Goal: Transaction & Acquisition: Purchase product/service

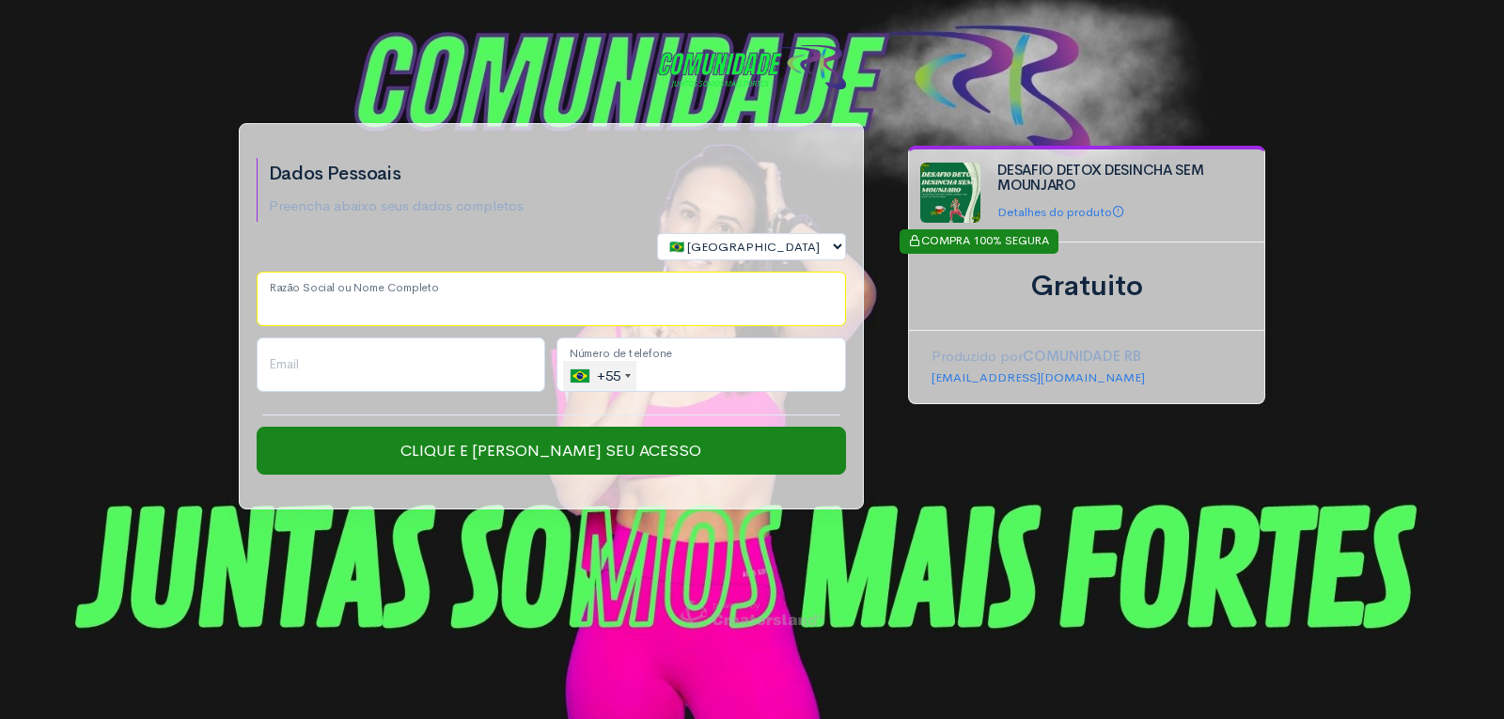
click at [461, 309] on input "Razão Social ou Nome Completo" at bounding box center [551, 299] width 589 height 55
type input "[PERSON_NAME]"
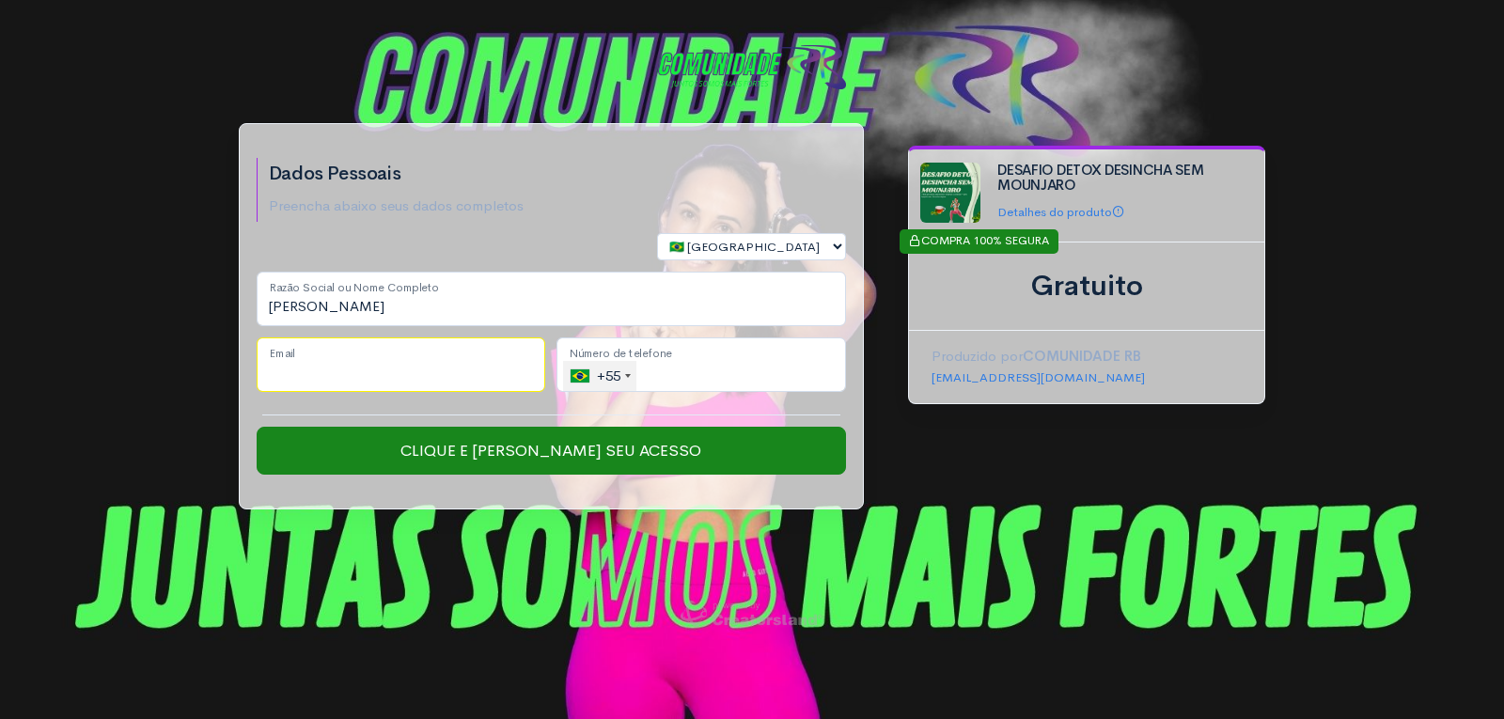
type input "[PERSON_NAME][EMAIL_ADDRESS][DOMAIN_NAME]"
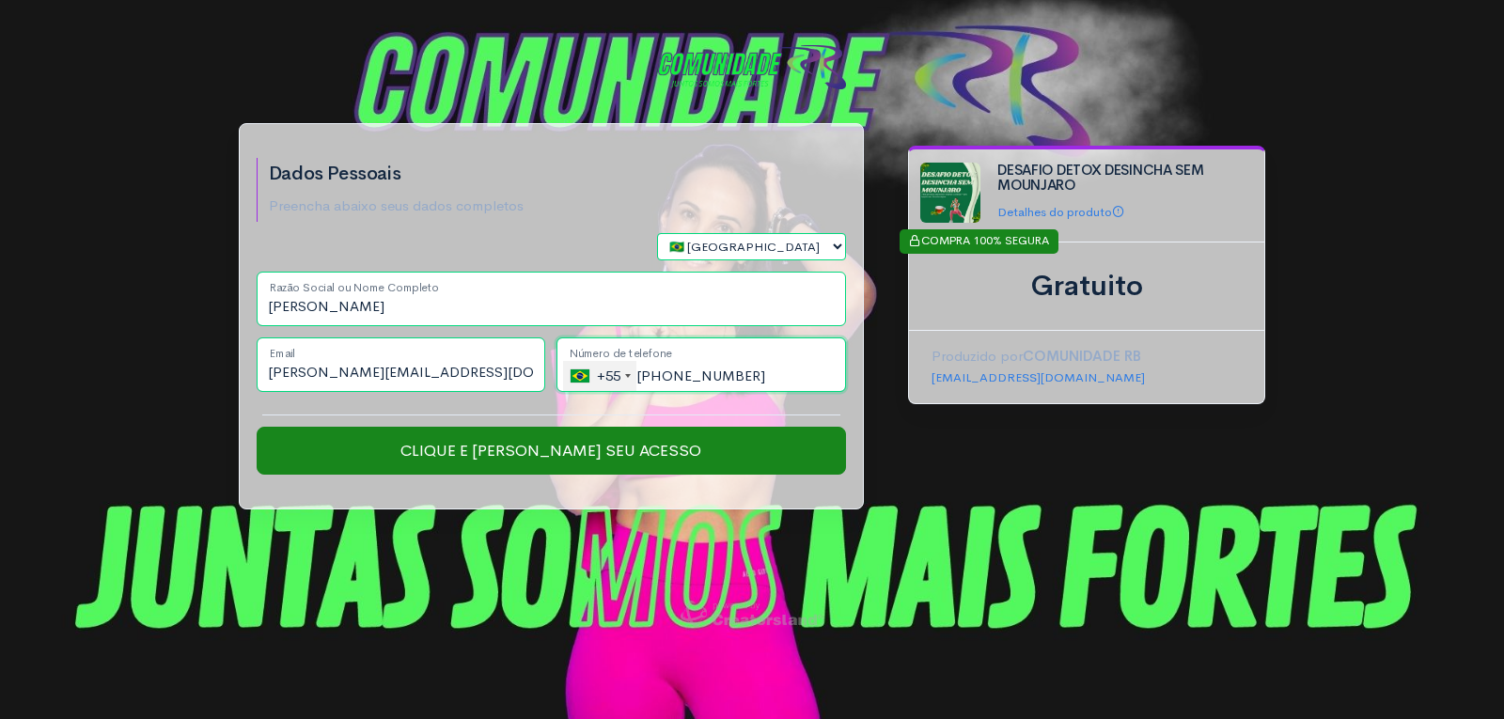
drag, startPoint x: 771, startPoint y: 377, endPoint x: 661, endPoint y: 378, distance: 110.0
click at [661, 378] on input "[PHONE_NUMBER]" at bounding box center [700, 364] width 289 height 55
paste input "43841-1891"
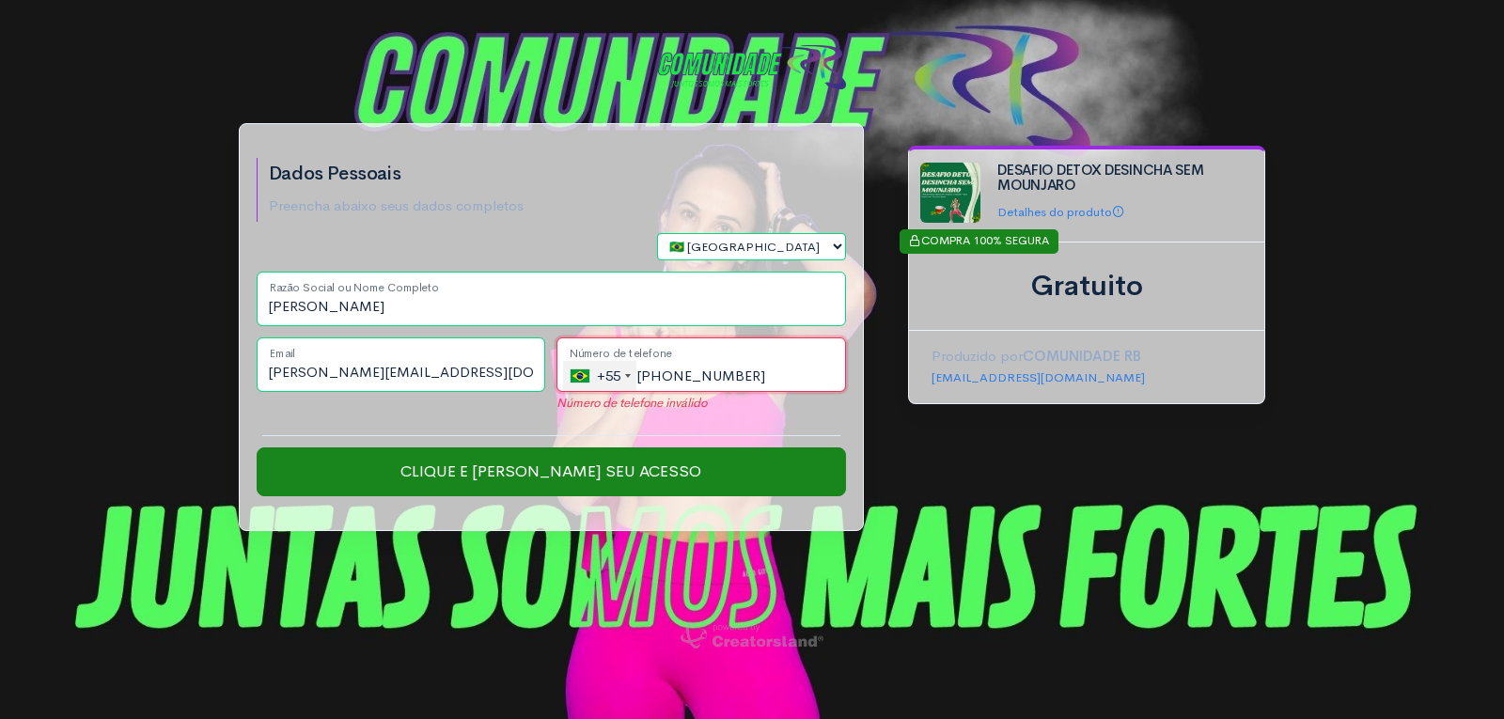
click at [665, 383] on input "[PHONE_NUMBER]" at bounding box center [700, 364] width 289 height 55
click at [675, 378] on input "[PHONE_NUMBER]" at bounding box center [700, 364] width 289 height 55
drag, startPoint x: 680, startPoint y: 376, endPoint x: 669, endPoint y: 376, distance: 10.3
click at [669, 376] on input "[PHONE_NUMBER]" at bounding box center [700, 364] width 289 height 55
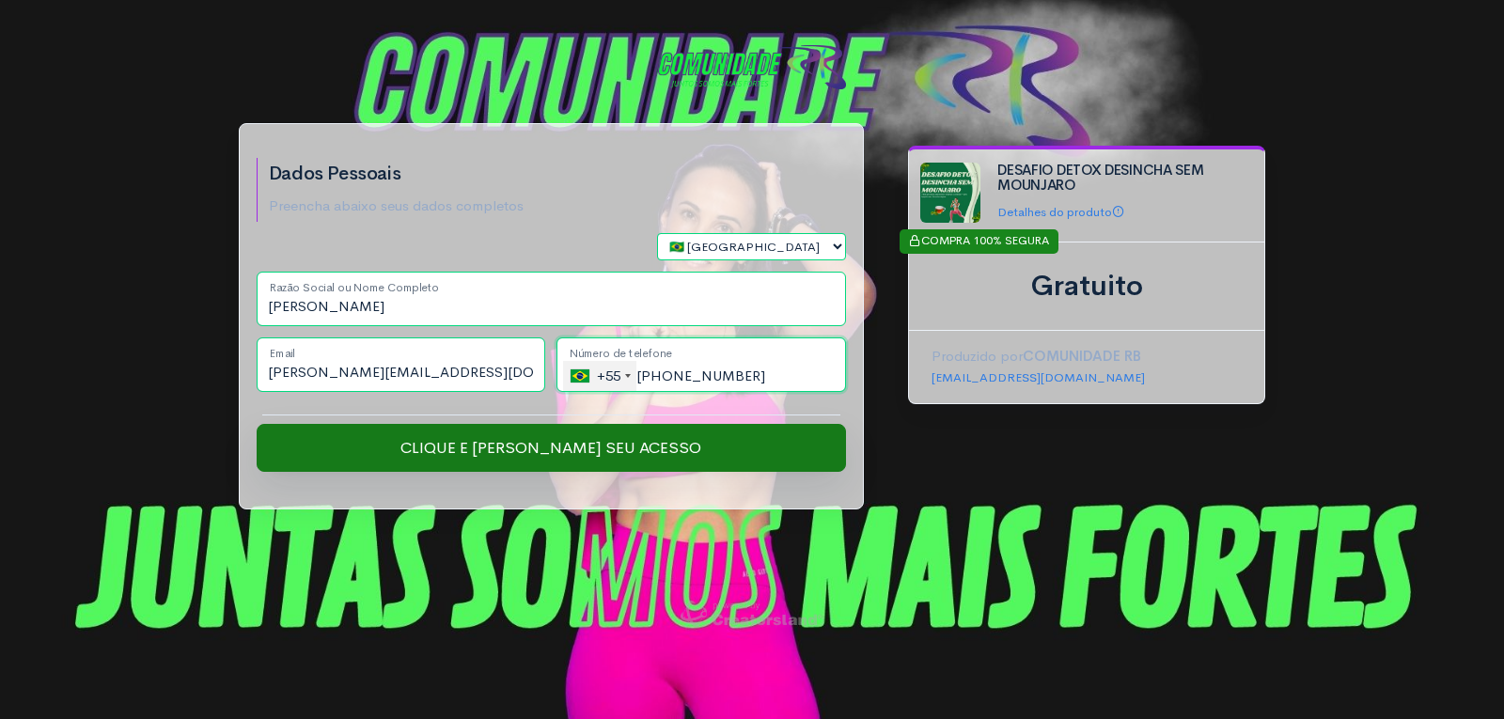
type input "[PHONE_NUMBER]"
click at [615, 440] on input "Clique e [PERSON_NAME] seu Acesso" at bounding box center [551, 448] width 589 height 49
